Goal: Task Accomplishment & Management: Use online tool/utility

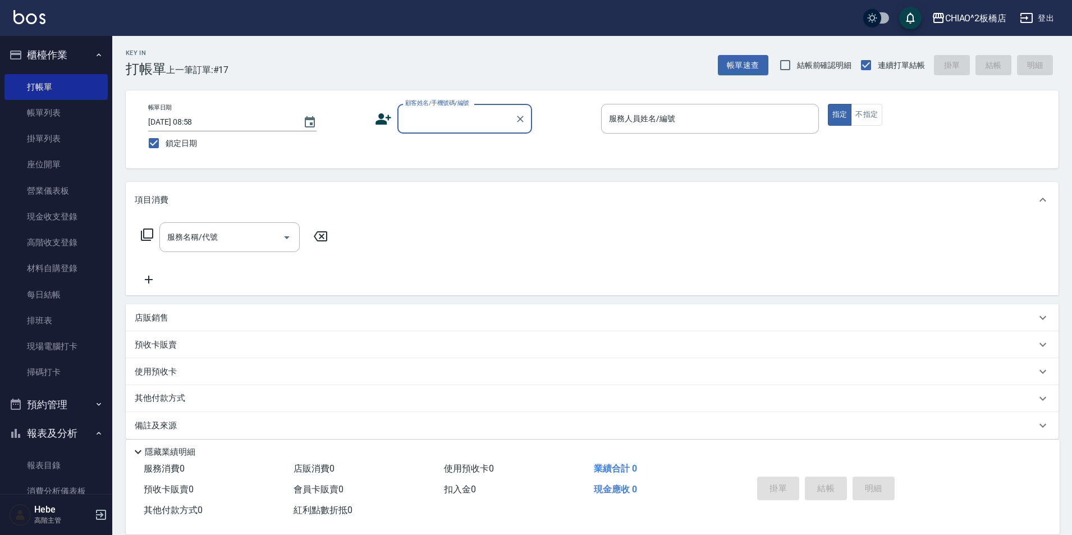
click at [57, 111] on link "帳單列表" at bounding box center [55, 113] width 103 height 26
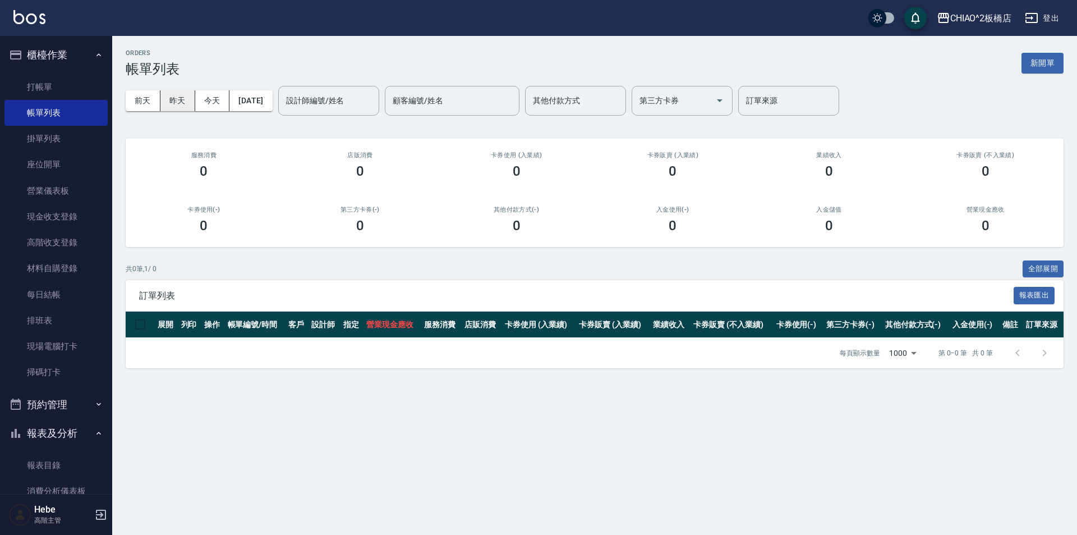
click at [188, 98] on button "昨天" at bounding box center [178, 100] width 35 height 21
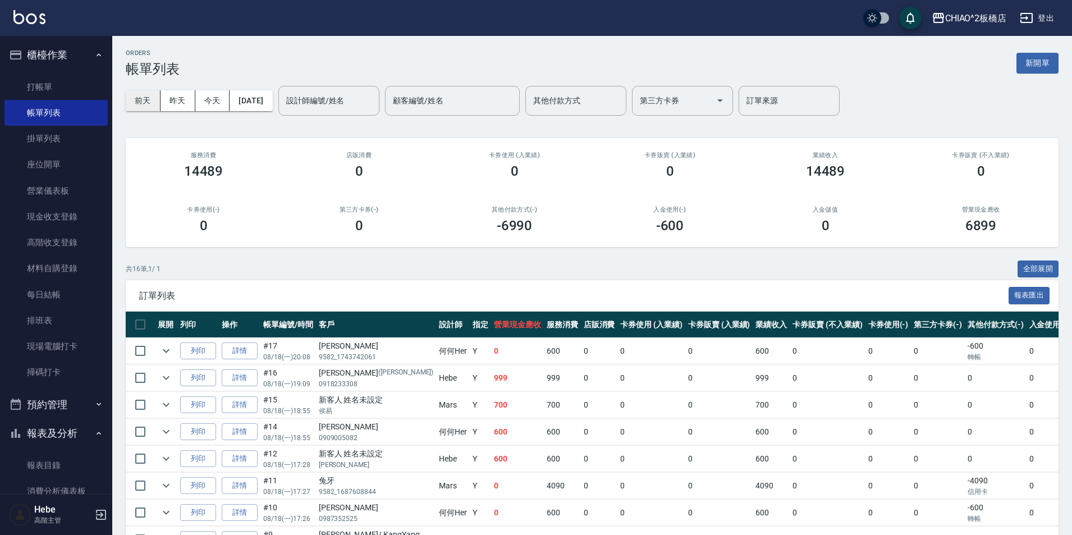
click at [149, 95] on button "前天" at bounding box center [143, 100] width 35 height 21
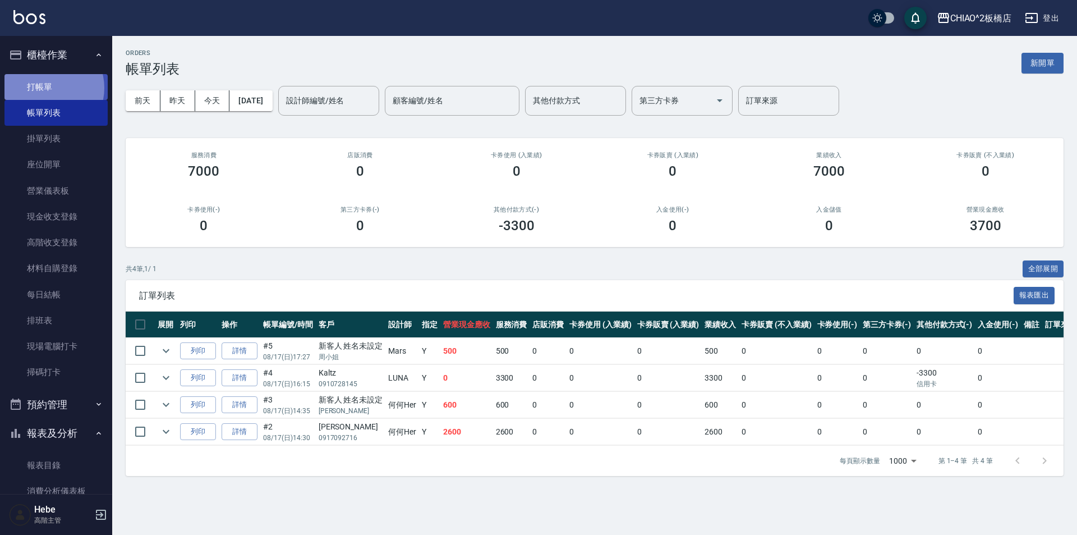
click at [48, 88] on link "打帳單" at bounding box center [55, 87] width 103 height 26
